Goal: Contribute content: Contribute content

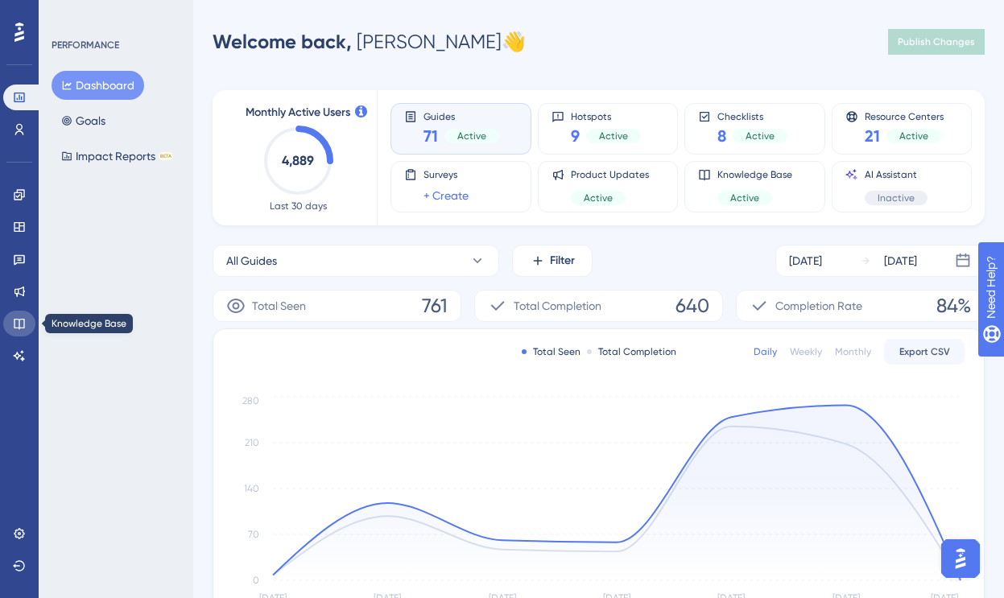
click at [19, 321] on icon at bounding box center [19, 324] width 10 height 10
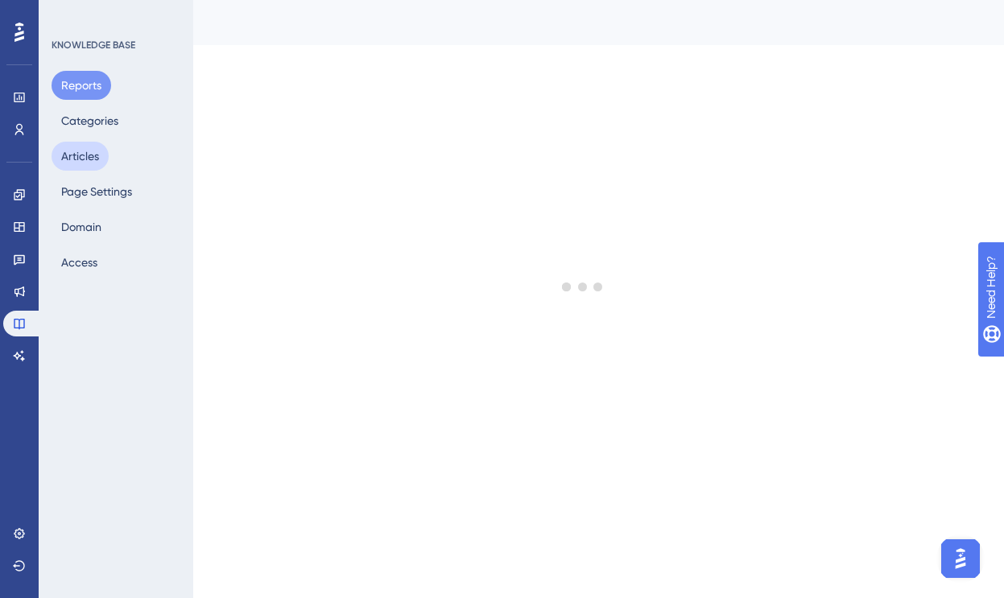
click at [88, 159] on button "Articles" at bounding box center [80, 156] width 57 height 29
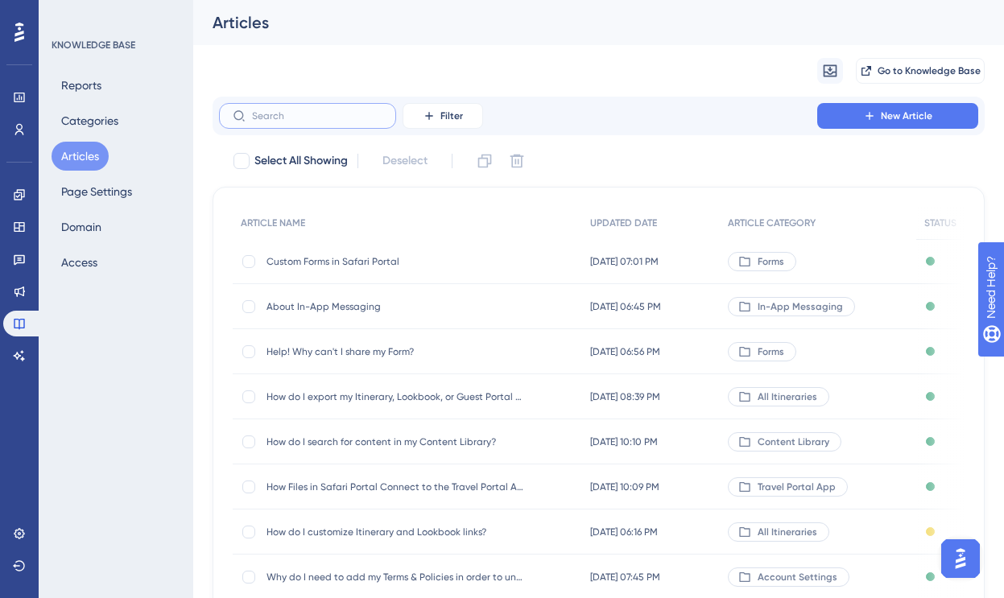
click at [297, 119] on input "text" at bounding box center [317, 115] width 130 height 11
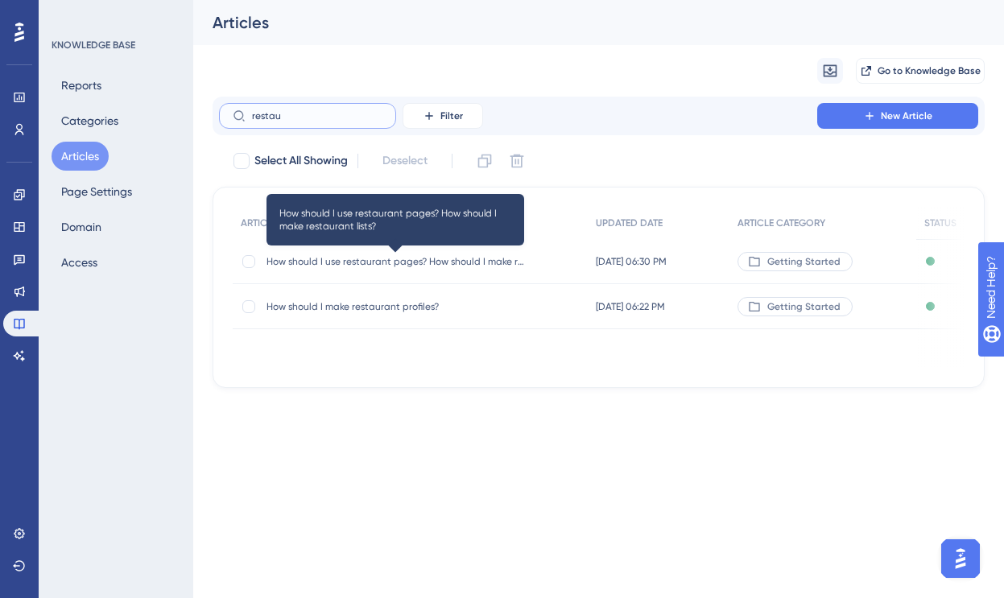
type input "restau"
click at [356, 263] on span "How should I use restaurant pages? How should I make restaurant lists?" at bounding box center [395, 261] width 258 height 13
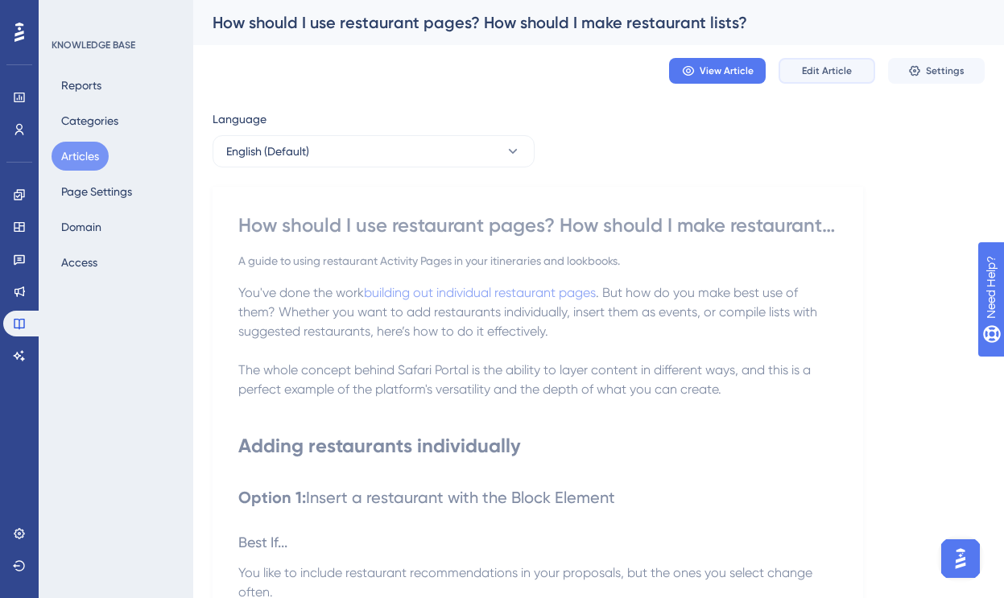
click at [821, 62] on button "Edit Article" at bounding box center [827, 71] width 97 height 26
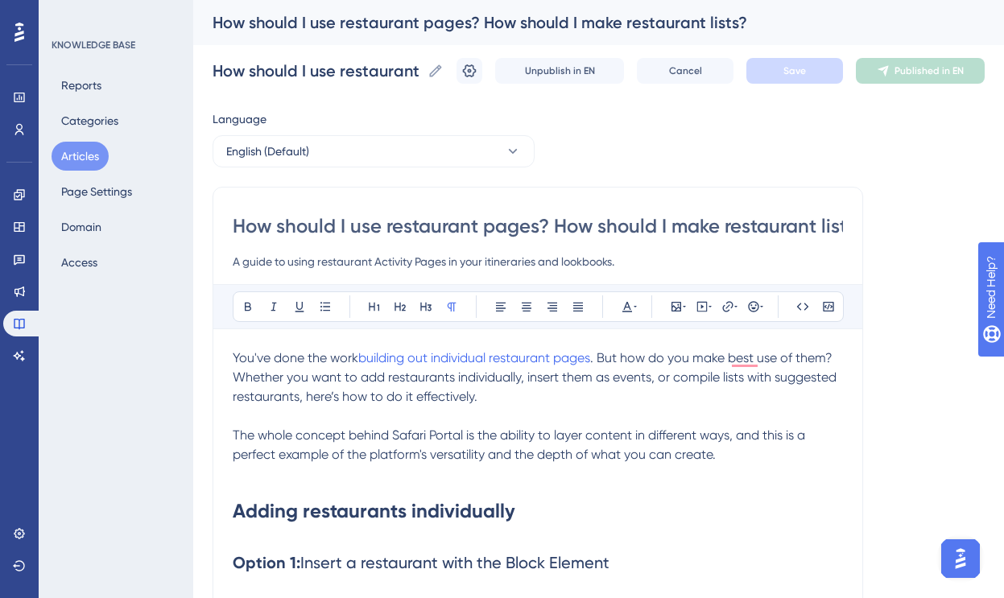
click at [234, 357] on span "You've done the work" at bounding box center [296, 357] width 126 height 15
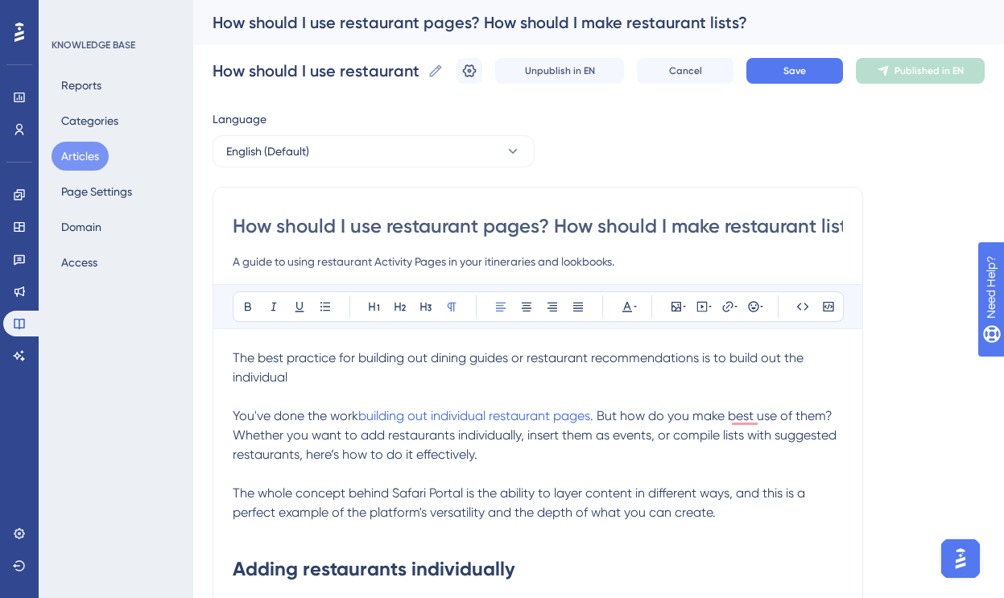
click at [791, 361] on span "The best practice for building out dining guides or restaurant recommendations …" at bounding box center [520, 367] width 574 height 35
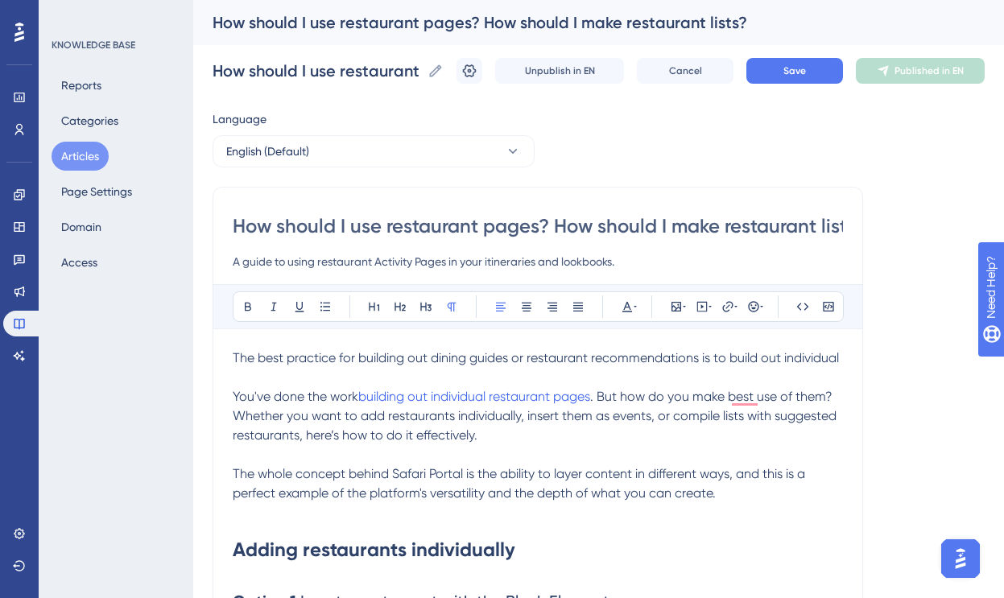
click at [839, 360] on span "The best practice for building out dining guides or restaurant recommendations …" at bounding box center [536, 357] width 606 height 15
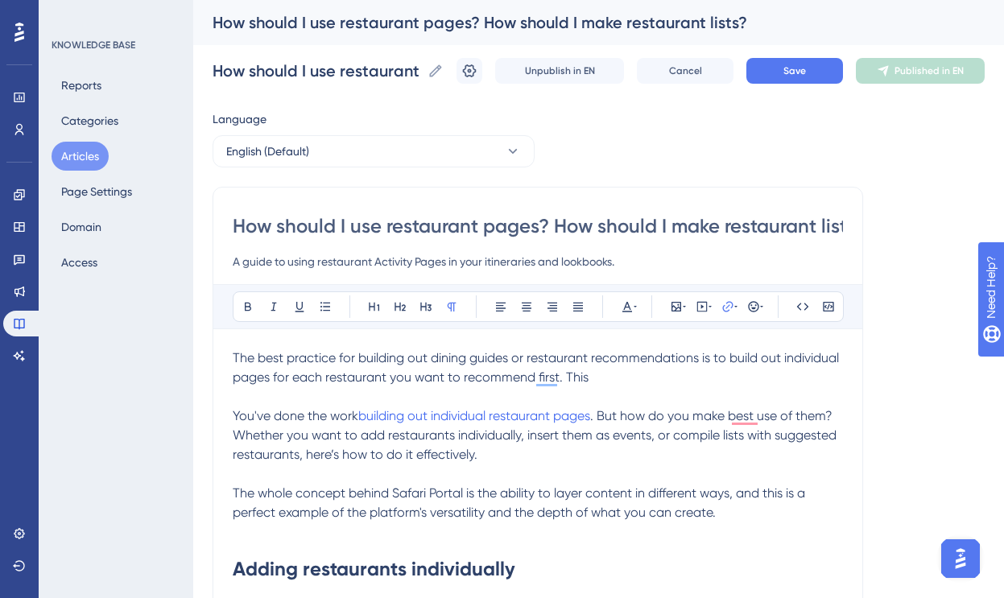
click at [363, 376] on span "The best practice for building out dining guides or restaurant recommendations …" at bounding box center [537, 367] width 609 height 35
drag, startPoint x: 731, startPoint y: 358, endPoint x: 386, endPoint y: 380, distance: 346.1
click at [386, 380] on span "The best practice for building out dining guides or restaurant recommendations …" at bounding box center [537, 367] width 609 height 35
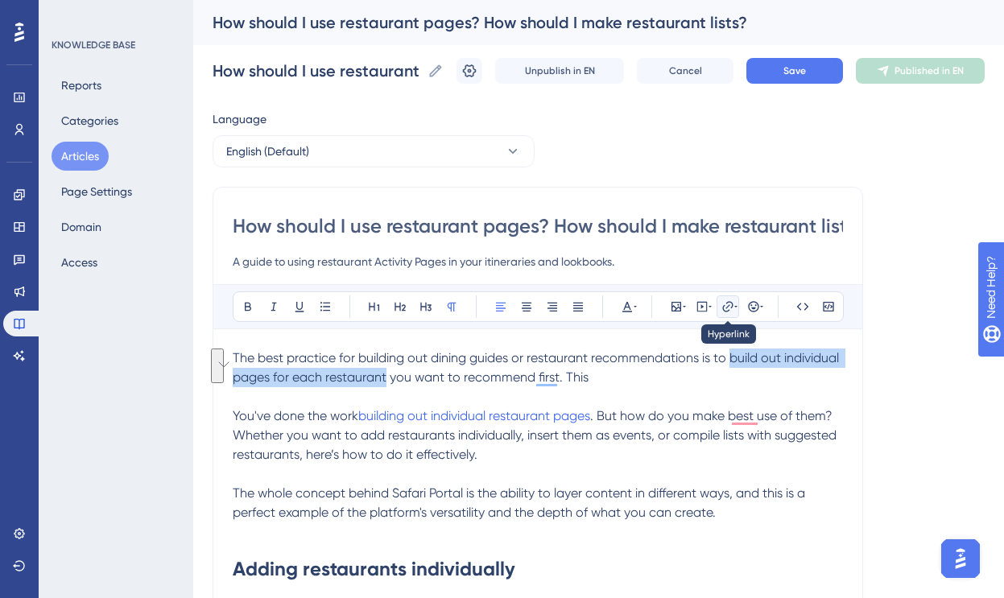
click at [731, 303] on icon at bounding box center [727, 306] width 10 height 10
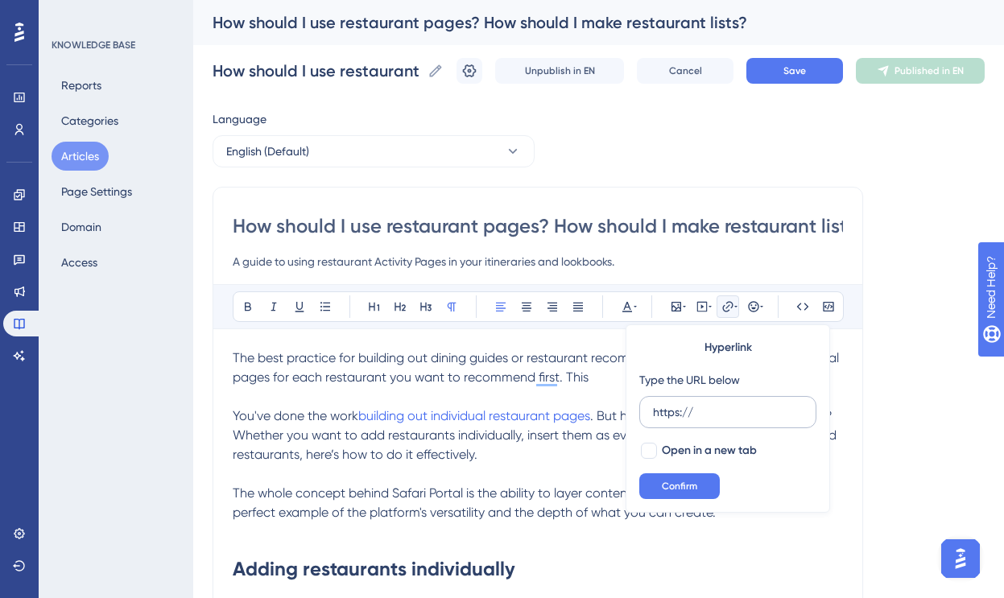
click at [707, 411] on input "https://" at bounding box center [728, 412] width 150 height 18
click at [670, 415] on input "https://" at bounding box center [728, 412] width 150 height 18
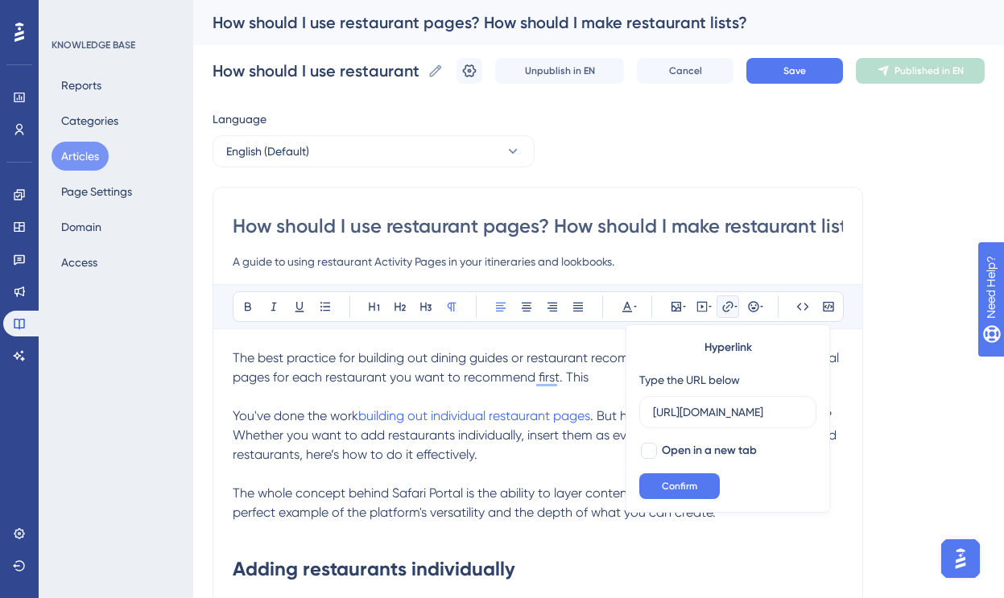
scroll to position [0, 304]
type input "[URL][DOMAIN_NAME]"
click at [650, 451] on div at bounding box center [649, 451] width 16 height 16
checkbox input "true"
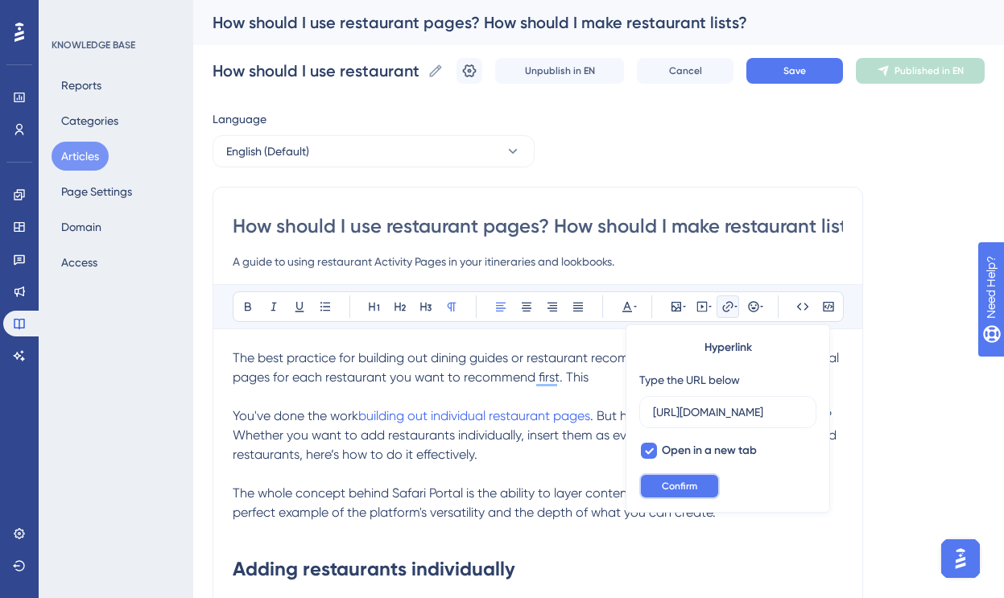
click at [670, 494] on button "Confirm" at bounding box center [679, 486] width 81 height 26
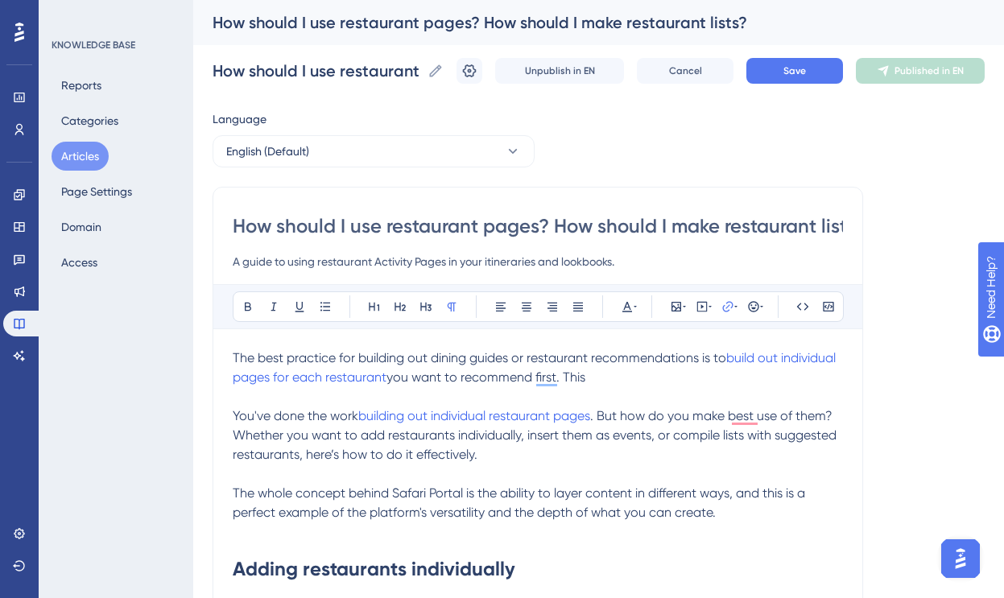
click at [591, 383] on p "The best practice for building out dining guides or restaurant recommendations …" at bounding box center [538, 368] width 610 height 39
drag, startPoint x: 843, startPoint y: 416, endPoint x: 312, endPoint y: 406, distance: 531.5
click at [497, 460] on p "You've done the work building out individual restaurant pages . But how do you …" at bounding box center [538, 436] width 610 height 58
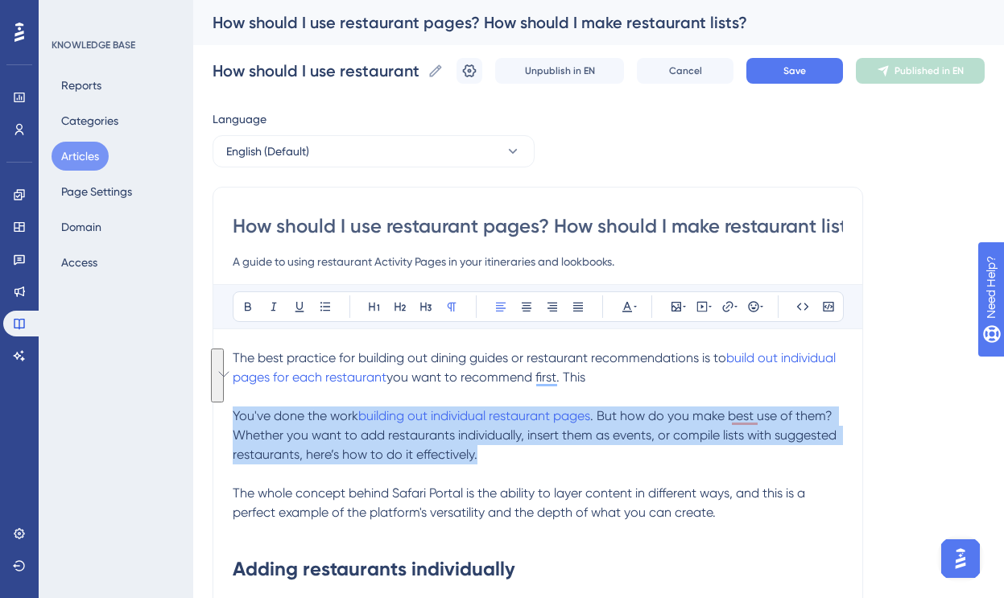
drag, startPoint x: 483, startPoint y: 458, endPoint x: 221, endPoint y: 414, distance: 266.2
click at [0, 0] on div "Performance Users Engagement Widgets Feedback Product Updates Knowledge Base AI…" at bounding box center [0, 0] width 0 height 0
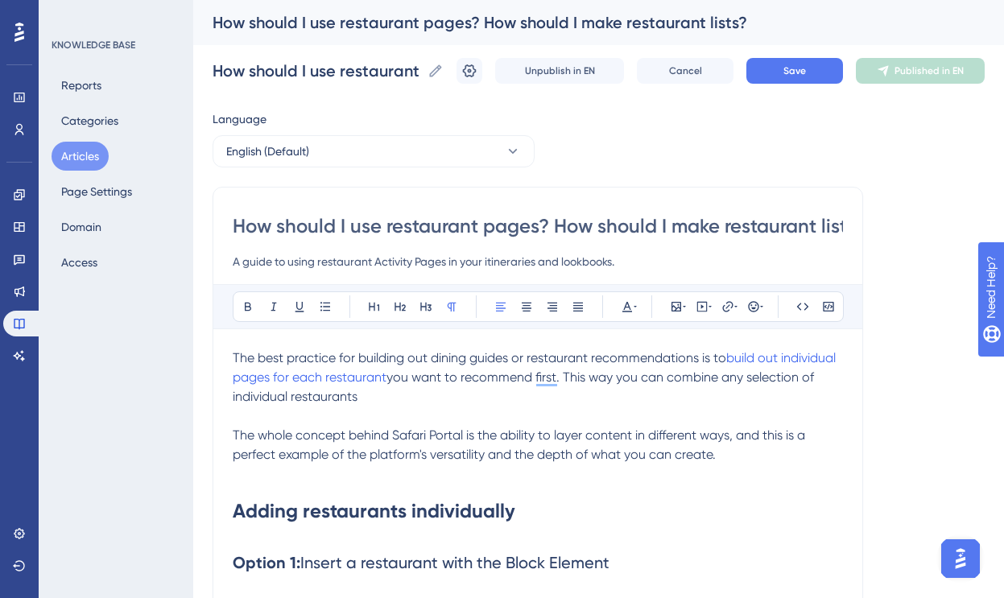
click at [699, 382] on span "you want to recommend first. This way you can combine any selection of individu…" at bounding box center [525, 387] width 584 height 35
click at [527, 393] on p "The best practice for building out dining guides or restaurant recommendations …" at bounding box center [538, 378] width 610 height 58
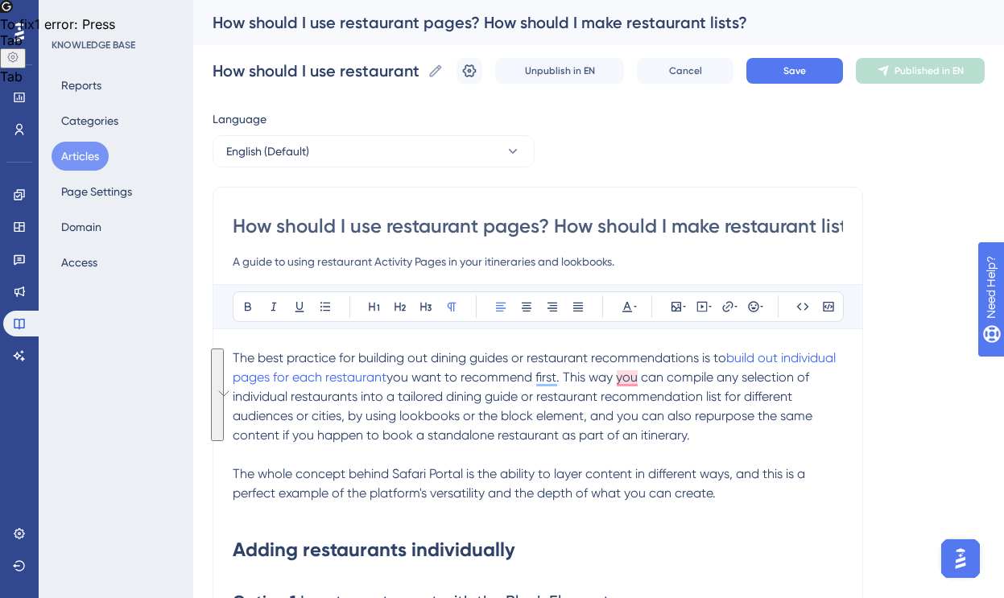
drag, startPoint x: 698, startPoint y: 436, endPoint x: 229, endPoint y: 345, distance: 477.3
copy p "The best practice for building out dining guides or restaurant recommendations …"
click at [684, 491] on span "The whole concept behind Safari Portal is the ability to layer content in diffe…" at bounding box center [521, 483] width 576 height 35
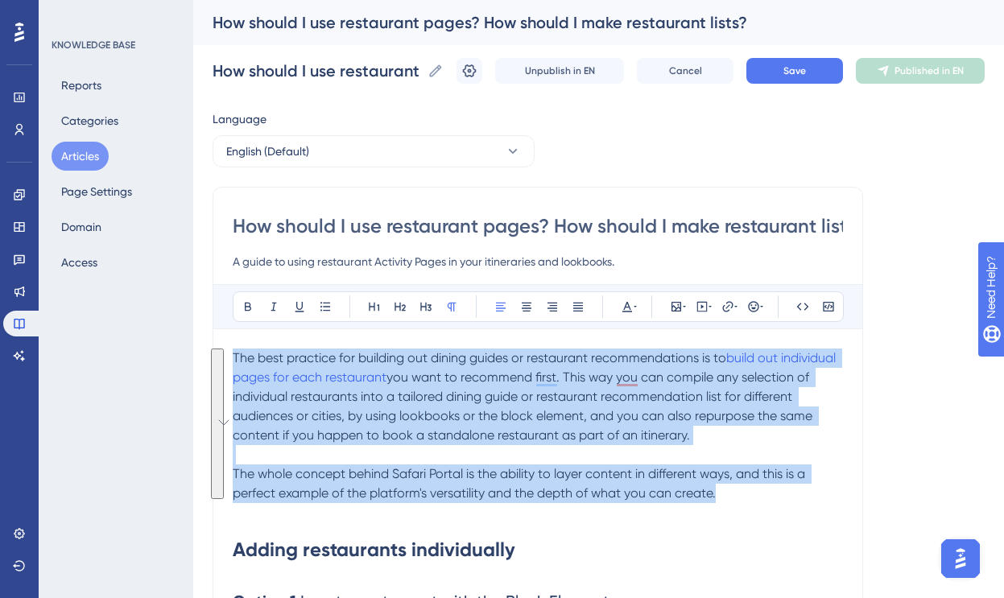
drag, startPoint x: 738, startPoint y: 499, endPoint x: 202, endPoint y: 318, distance: 566.0
click at [0, 0] on div "Performance Users Engagement Widgets Feedback Product Updates Knowledge Base AI…" at bounding box center [0, 0] width 0 height 0
copy div "The best practice for building out dining guides or restaurant recommendations …"
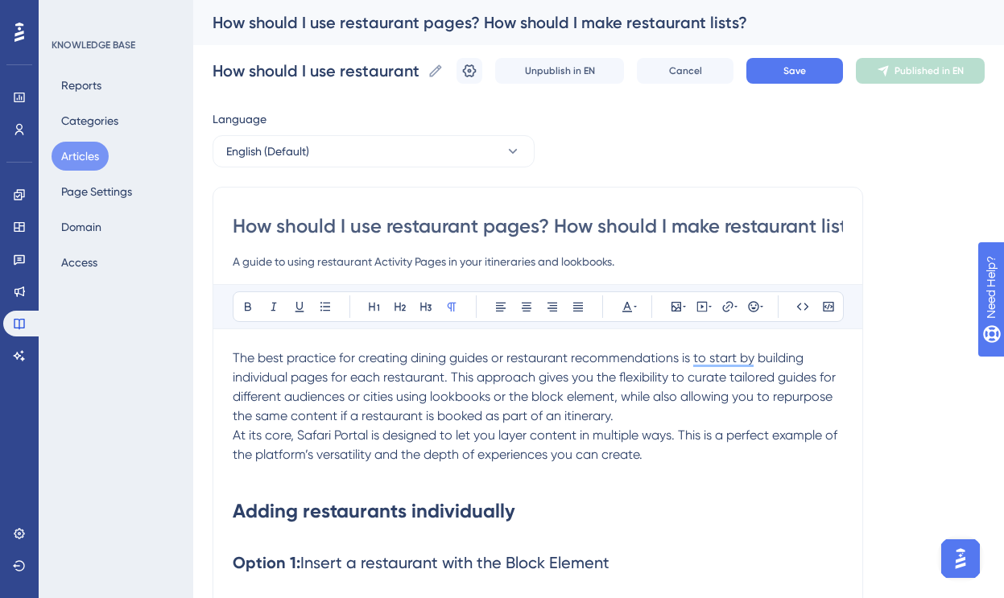
click at [656, 417] on p "The best practice for creating dining guides or restaurant recommendations is t…" at bounding box center [538, 387] width 610 height 77
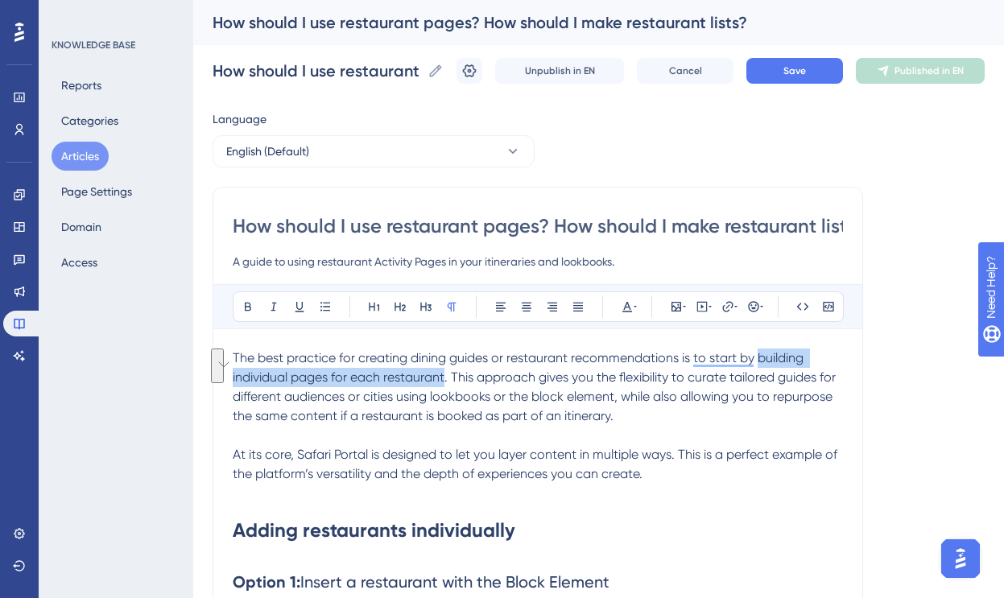
drag, startPoint x: 758, startPoint y: 358, endPoint x: 445, endPoint y: 377, distance: 312.9
click at [445, 377] on span "The best practice for creating dining guides or restaurant recommendations is t…" at bounding box center [536, 386] width 606 height 73
click at [726, 304] on icon at bounding box center [727, 306] width 13 height 13
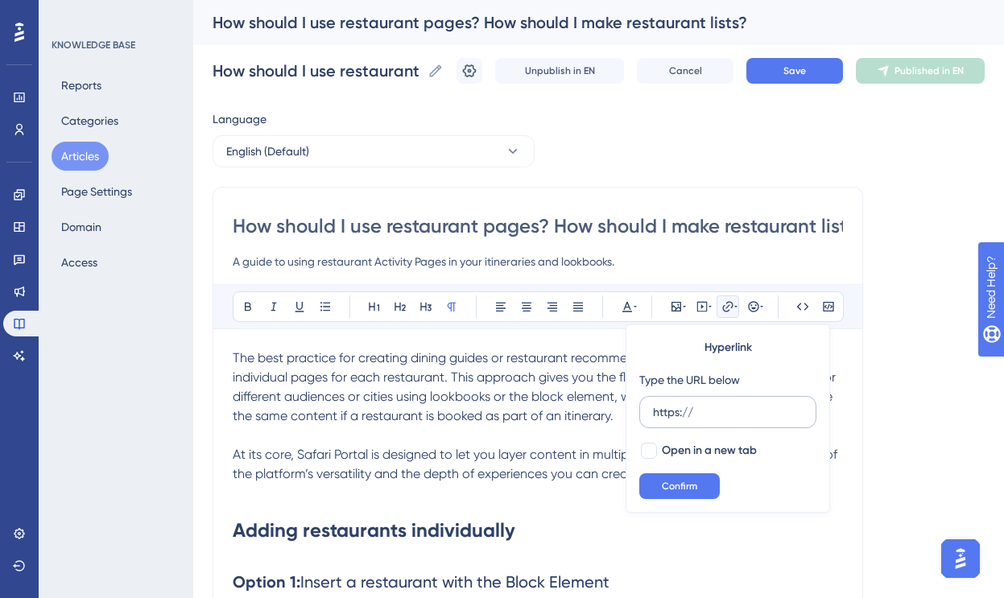
click at [700, 403] on label "https://" at bounding box center [727, 412] width 177 height 32
click at [700, 403] on input "https://" at bounding box center [728, 412] width 150 height 18
click at [700, 402] on label "https://" at bounding box center [727, 412] width 177 height 32
click at [700, 403] on input "https://" at bounding box center [728, 412] width 150 height 18
click at [700, 402] on label "https://" at bounding box center [727, 412] width 177 height 32
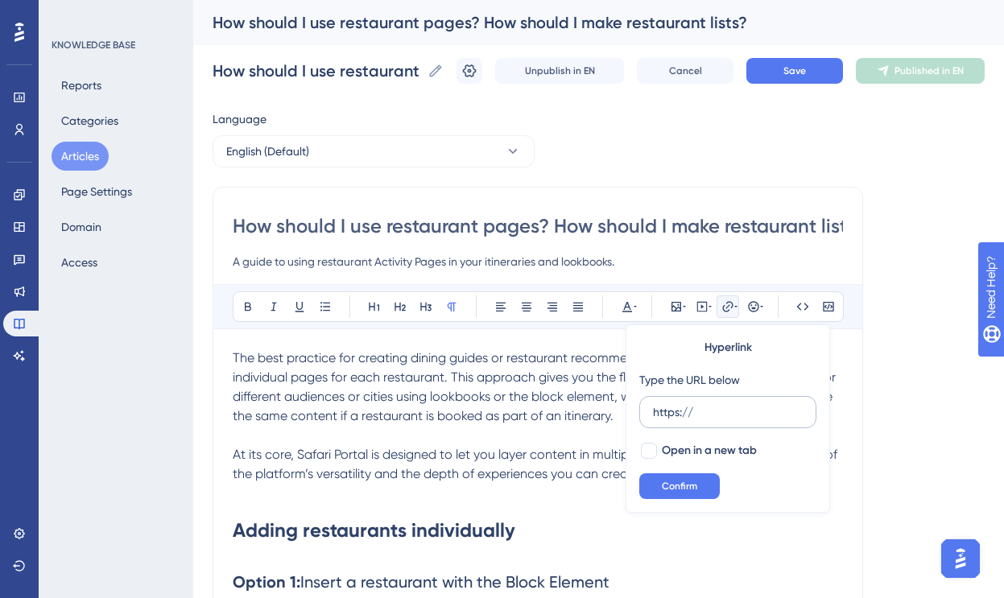
click at [700, 403] on input "https://" at bounding box center [728, 412] width 150 height 18
drag, startPoint x: 690, startPoint y: 423, endPoint x: 624, endPoint y: 406, distance: 68.4
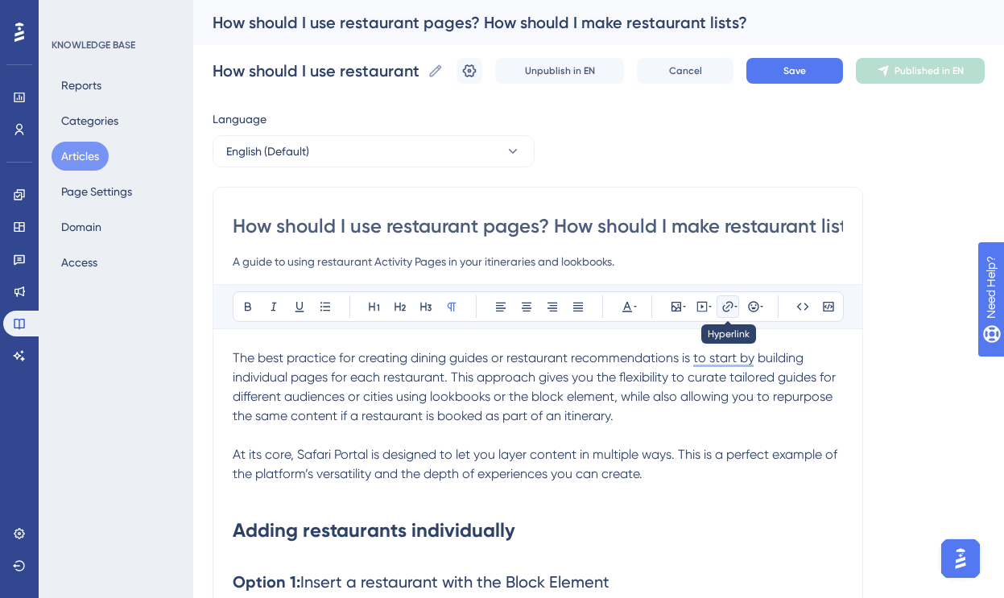
click at [729, 306] on icon at bounding box center [727, 306] width 13 height 13
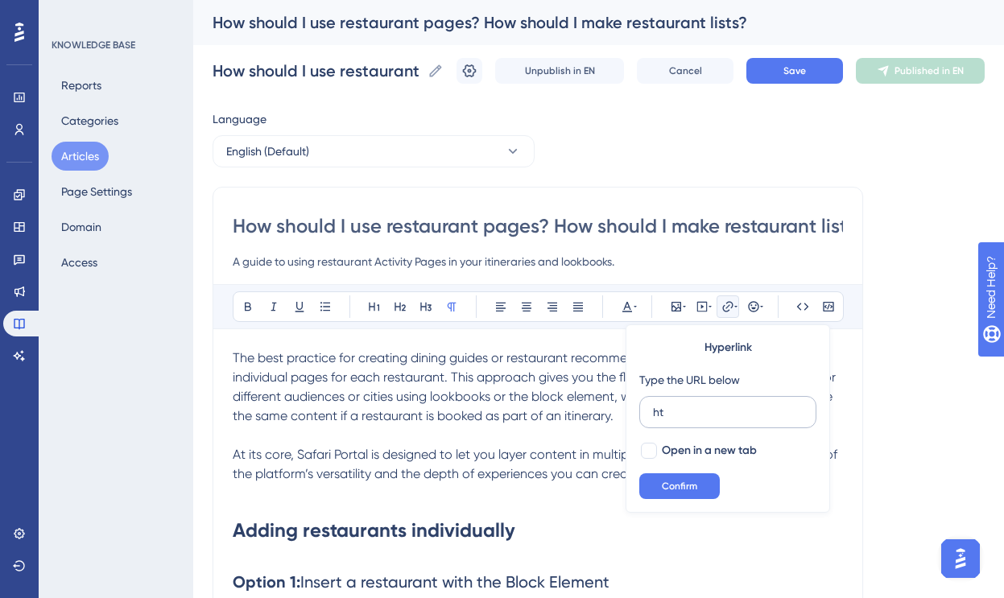
type input "h"
type input "[URL][DOMAIN_NAME]"
click at [651, 452] on div at bounding box center [649, 451] width 16 height 16
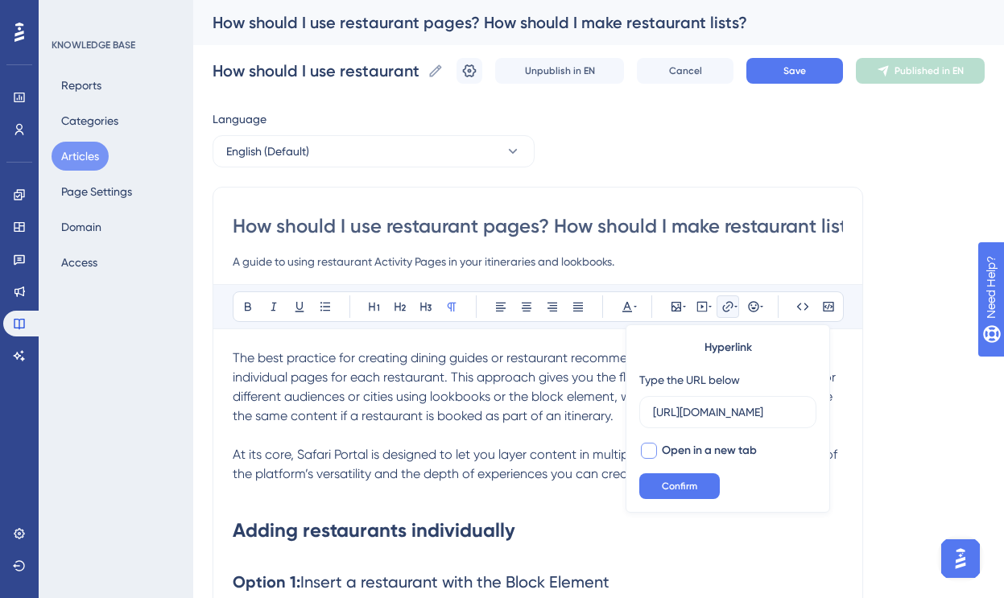
checkbox input "true"
click at [668, 473] on button "Confirm" at bounding box center [679, 486] width 81 height 26
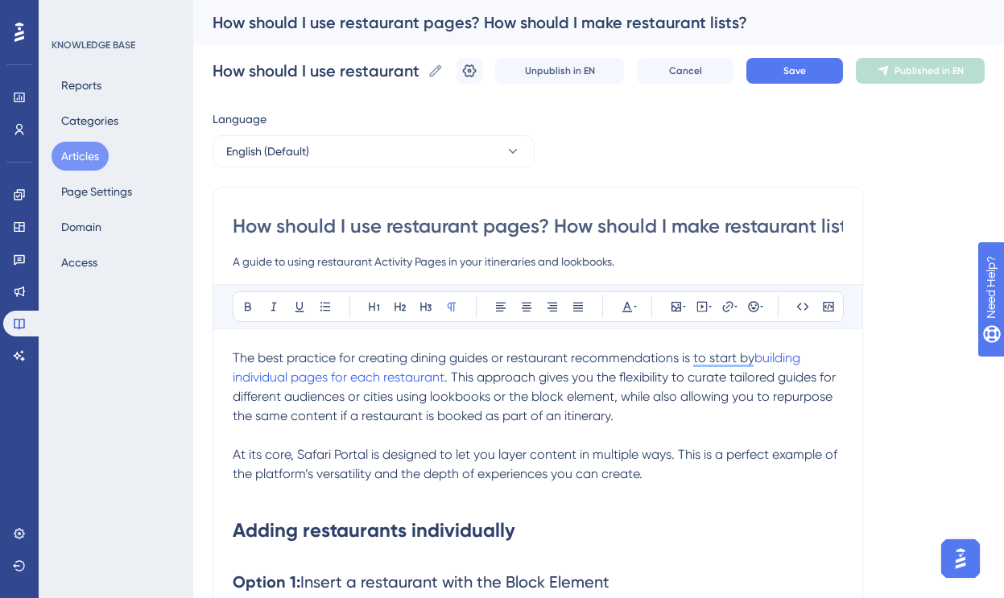
click at [654, 418] on p "The best practice for creating dining guides or restaurant recommendations is t…" at bounding box center [538, 397] width 610 height 97
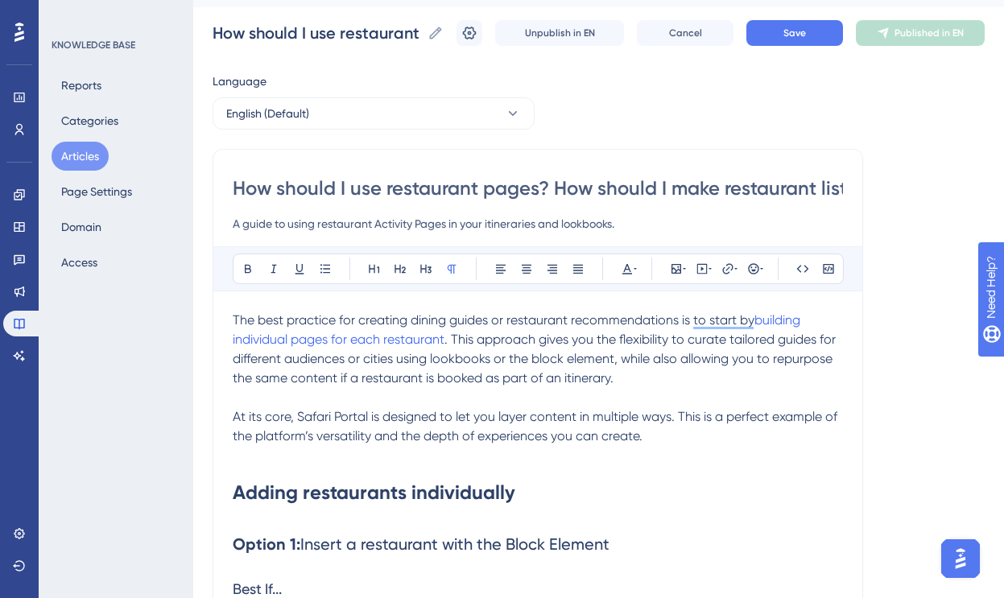
scroll to position [43, 0]
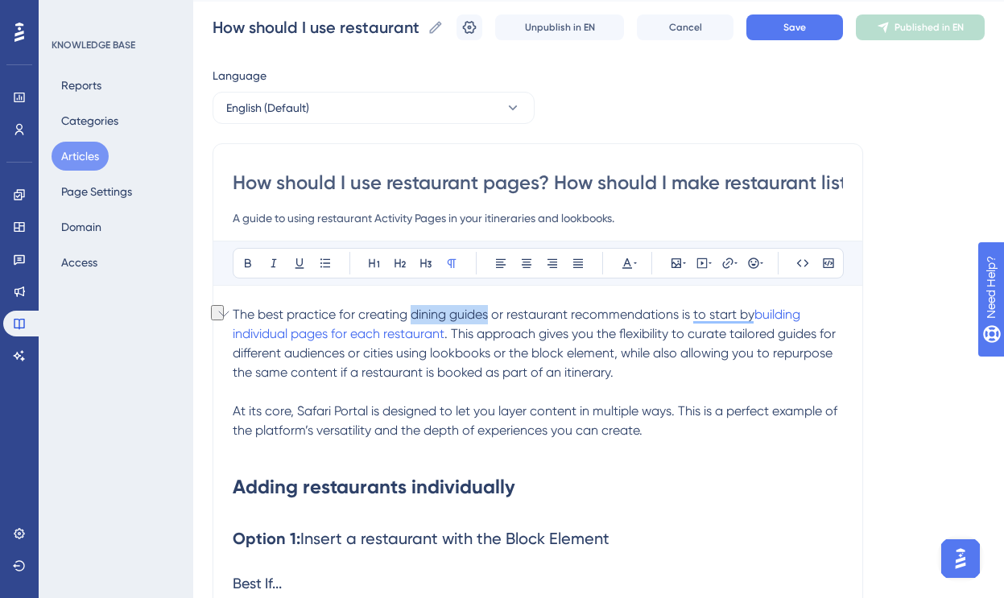
drag, startPoint x: 409, startPoint y: 316, endPoint x: 487, endPoint y: 313, distance: 78.1
click at [487, 313] on span "The best practice for creating dining guides or restaurant recommendations is t…" at bounding box center [494, 314] width 522 height 15
click at [538, 316] on span "or restaurant recommendations is to start by" at bounding box center [618, 314] width 263 height 15
drag, startPoint x: 510, startPoint y: 316, endPoint x: 678, endPoint y: 317, distance: 167.5
click at [678, 317] on span "or restaurant recommendations is to start by" at bounding box center [618, 314] width 263 height 15
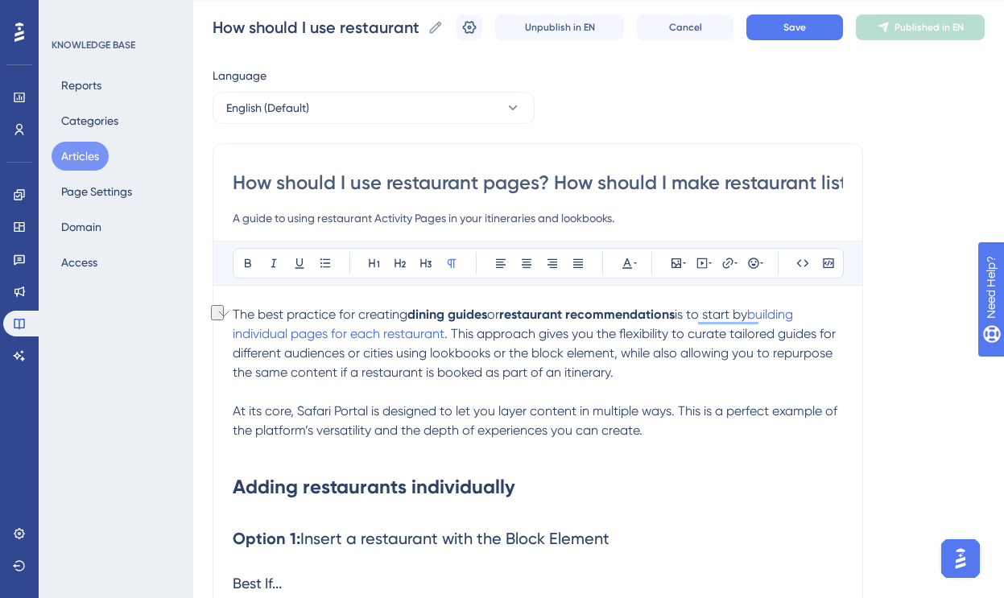
click at [688, 359] on span ". This approach gives you the flexibility to curate tailored guides for differe…" at bounding box center [536, 353] width 606 height 54
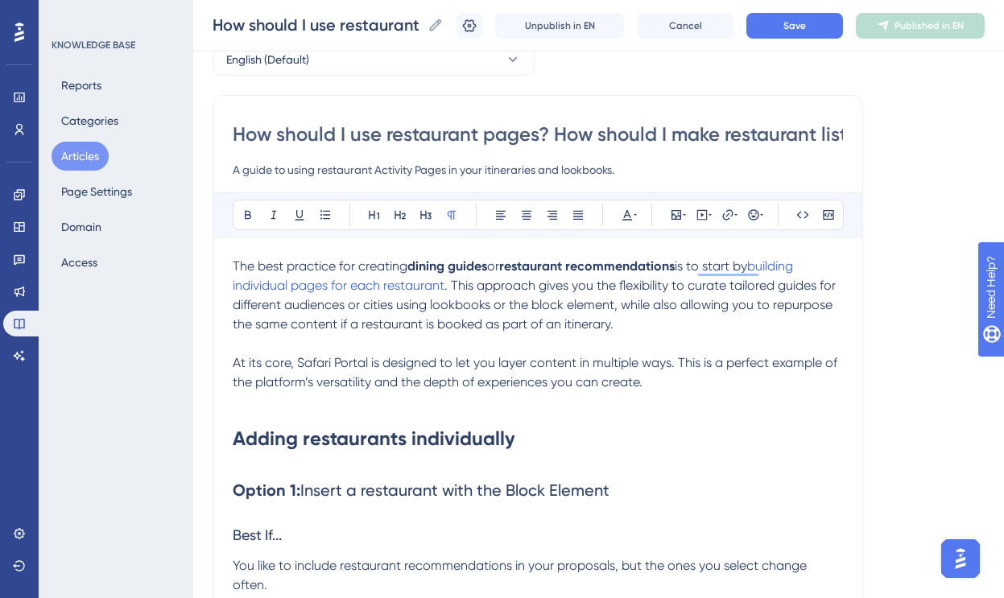
scroll to position [87, 0]
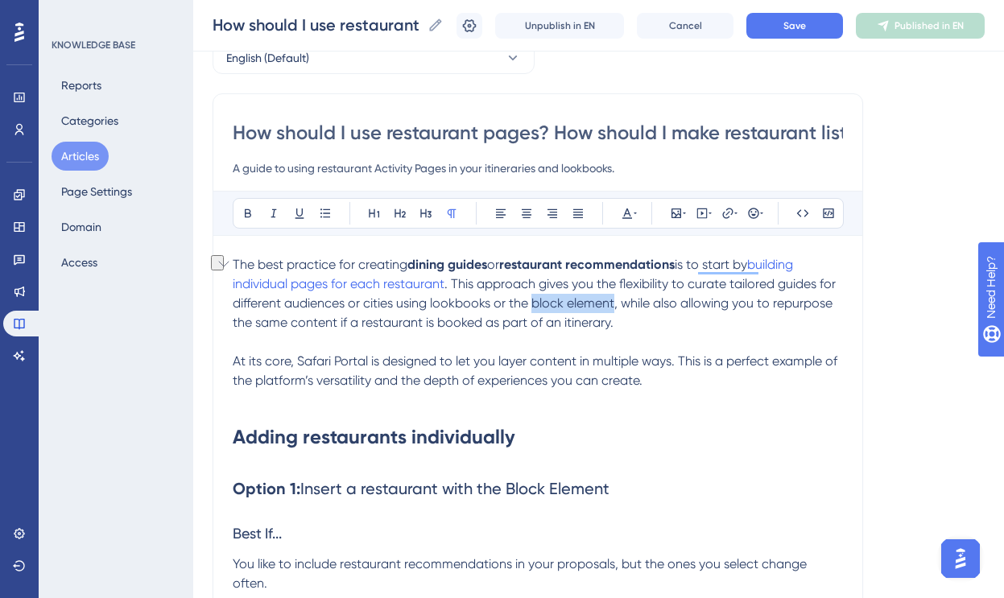
drag, startPoint x: 533, startPoint y: 306, endPoint x: 616, endPoint y: 307, distance: 82.9
click at [616, 307] on span ". This approach gives you the flexibility to curate tailored guides for differe…" at bounding box center [536, 303] width 606 height 54
click at [733, 207] on icon at bounding box center [727, 213] width 13 height 13
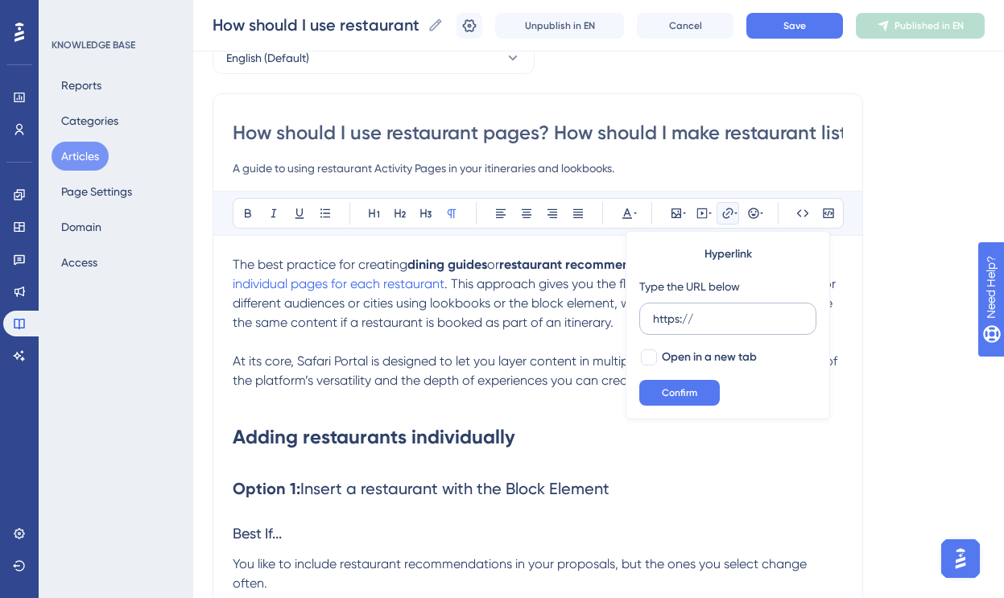
click at [693, 320] on input "https://" at bounding box center [728, 319] width 150 height 18
type input "[URL][DOMAIN_NAME]"
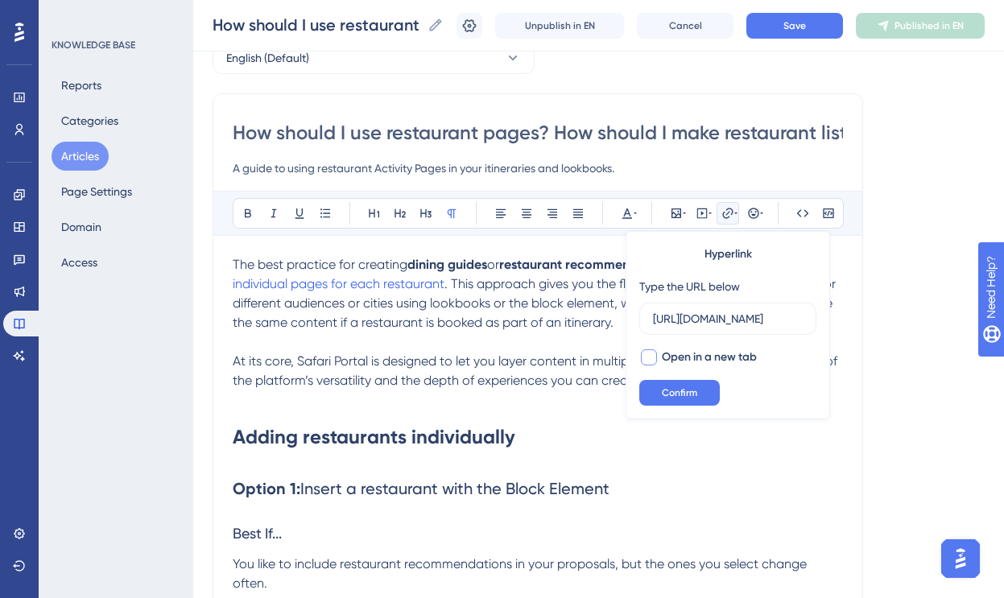
scroll to position [0, 0]
click at [644, 353] on div at bounding box center [649, 357] width 16 height 16
checkbox input "true"
click at [674, 398] on span "Confirm" at bounding box center [679, 392] width 35 height 13
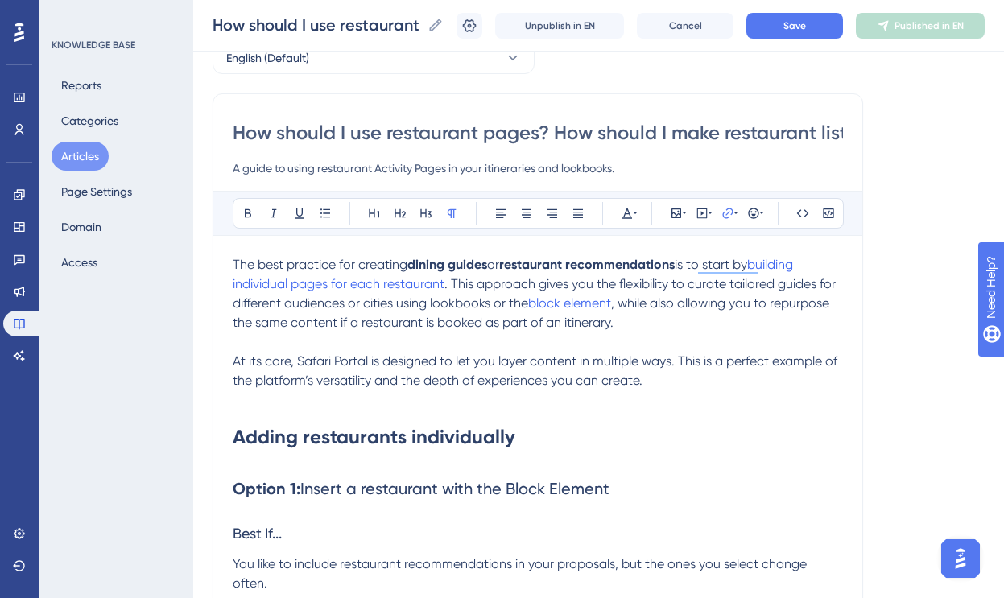
click at [673, 324] on p "The best practice for creating dining guides or restaurant recommendations is t…" at bounding box center [538, 303] width 610 height 97
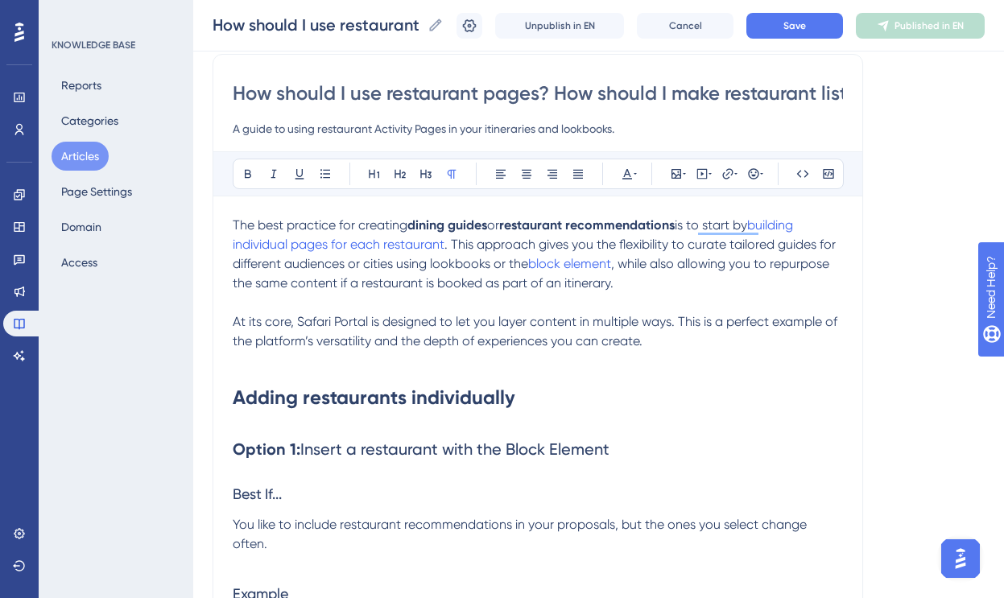
scroll to position [129, 0]
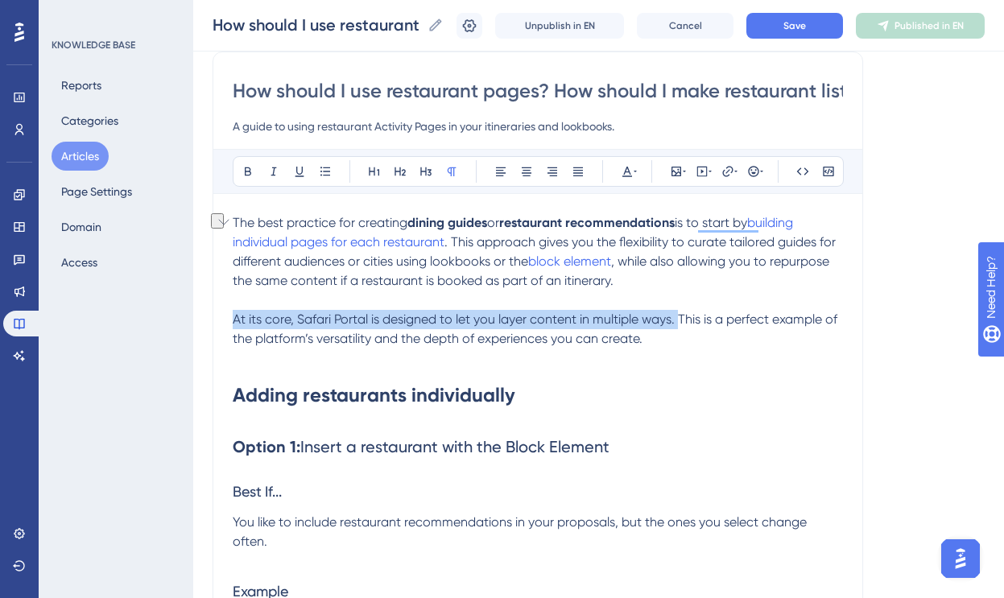
drag, startPoint x: 679, startPoint y: 321, endPoint x: 223, endPoint y: 316, distance: 455.7
click at [0, 0] on div "Performance Users Engagement Widgets Feedback Product Updates Knowledge Base AI…" at bounding box center [0, 0] width 0 height 0
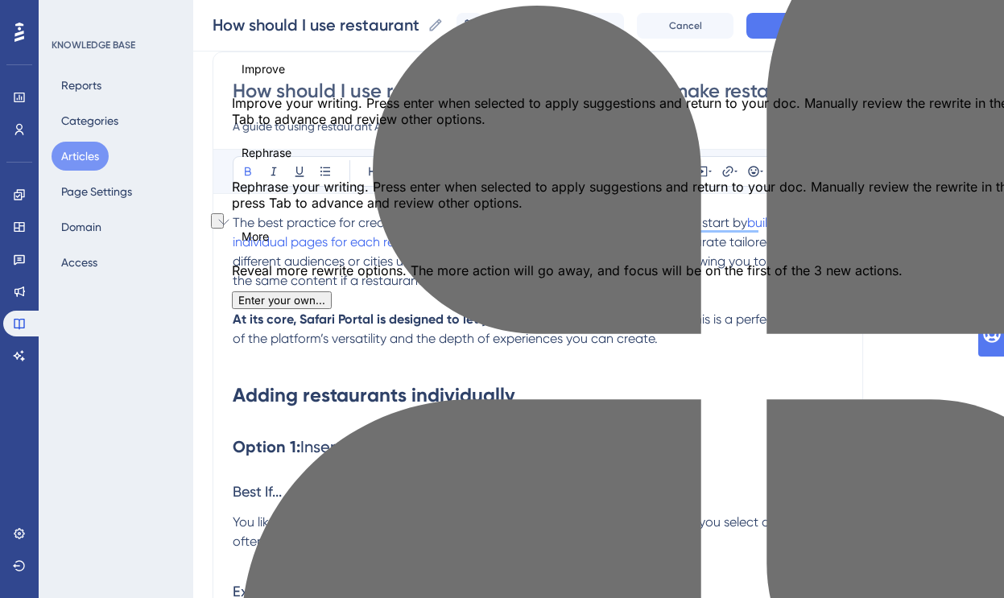
click at [462, 364] on p "To enrich screen reader interactions, please activate Accessibility in Grammarl…" at bounding box center [538, 358] width 610 height 19
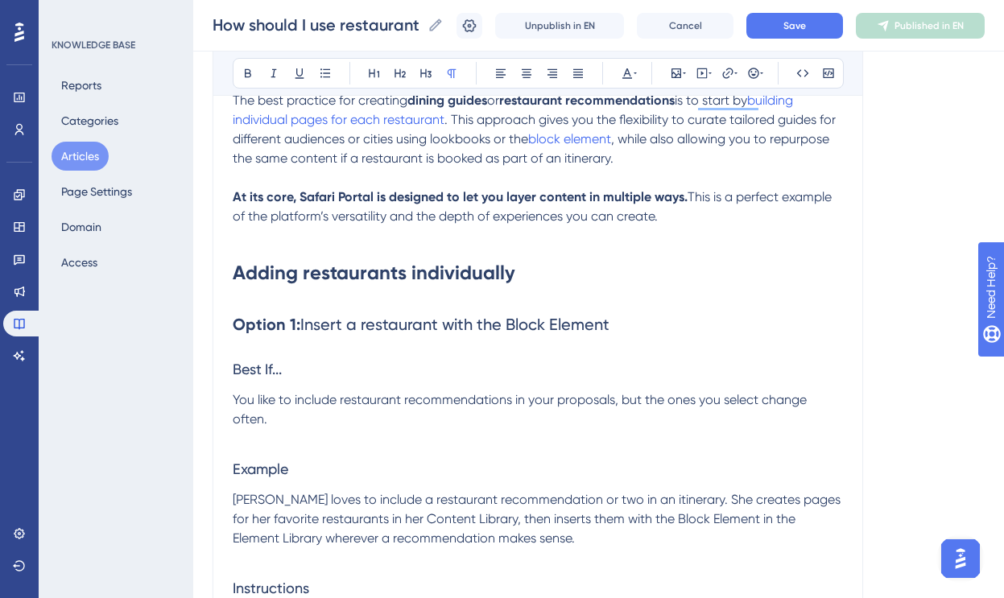
scroll to position [266, 0]
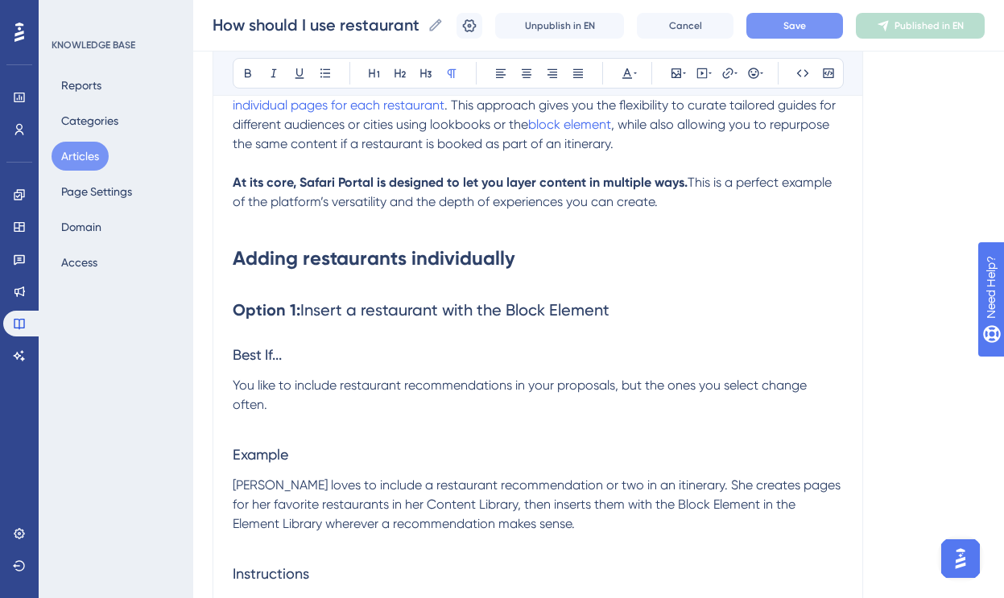
click at [800, 37] on button "Save" at bounding box center [794, 26] width 97 height 26
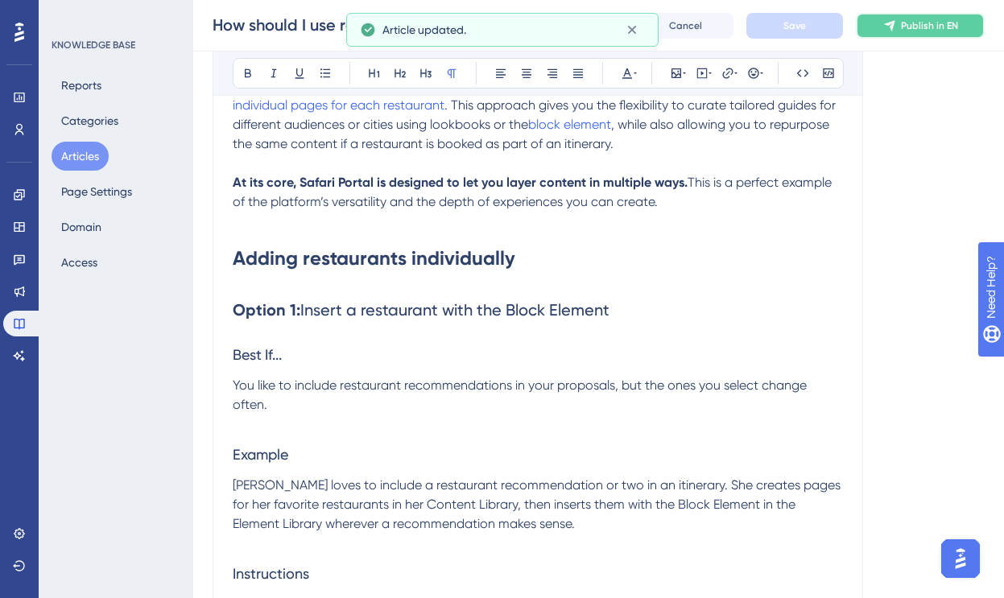
click at [921, 30] on span "Publish in EN" at bounding box center [929, 25] width 57 height 13
